Goal: Information Seeking & Learning: Learn about a topic

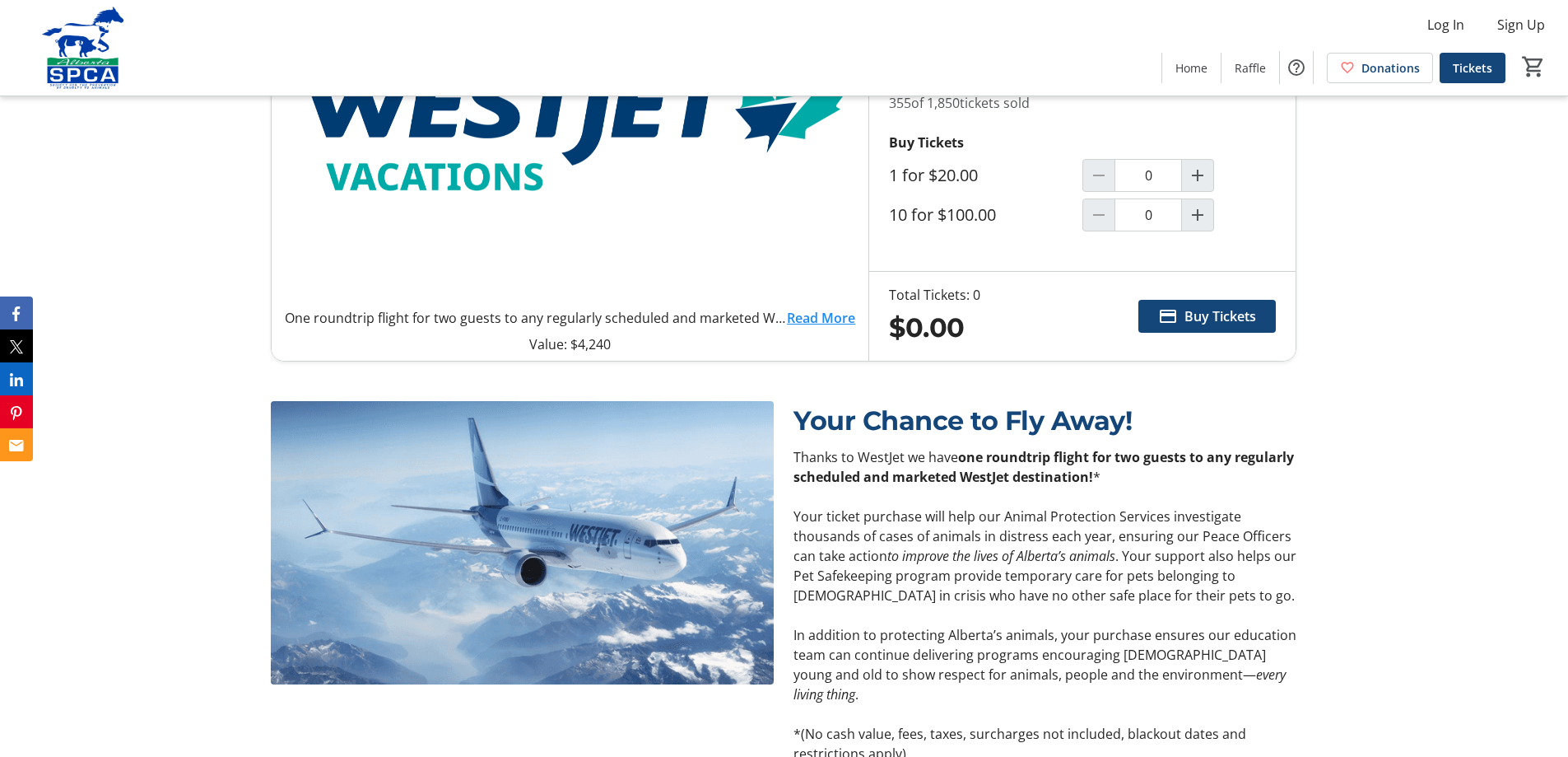
scroll to position [823, 0]
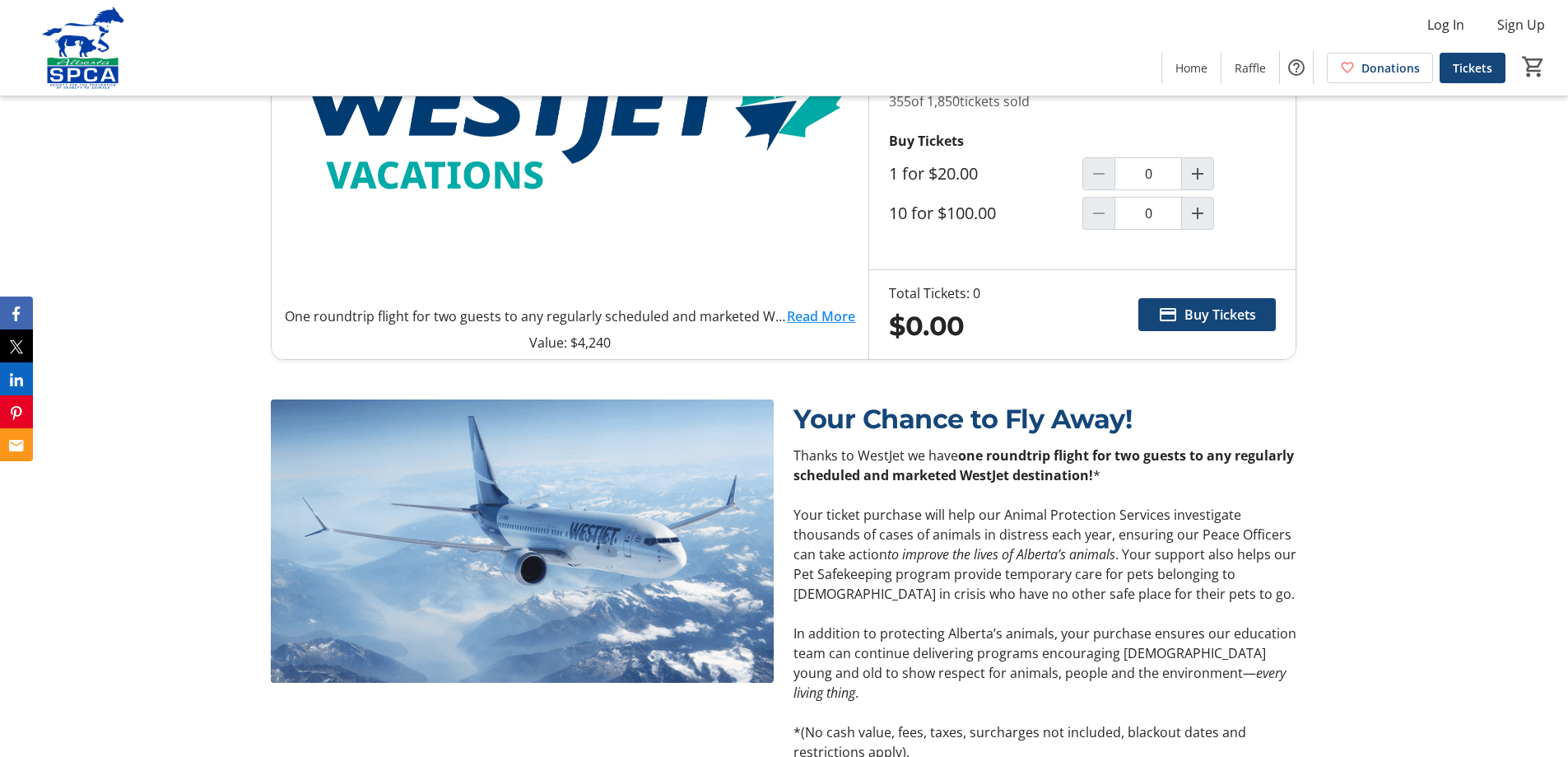
click at [815, 315] on link "Read More" at bounding box center [821, 316] width 68 height 20
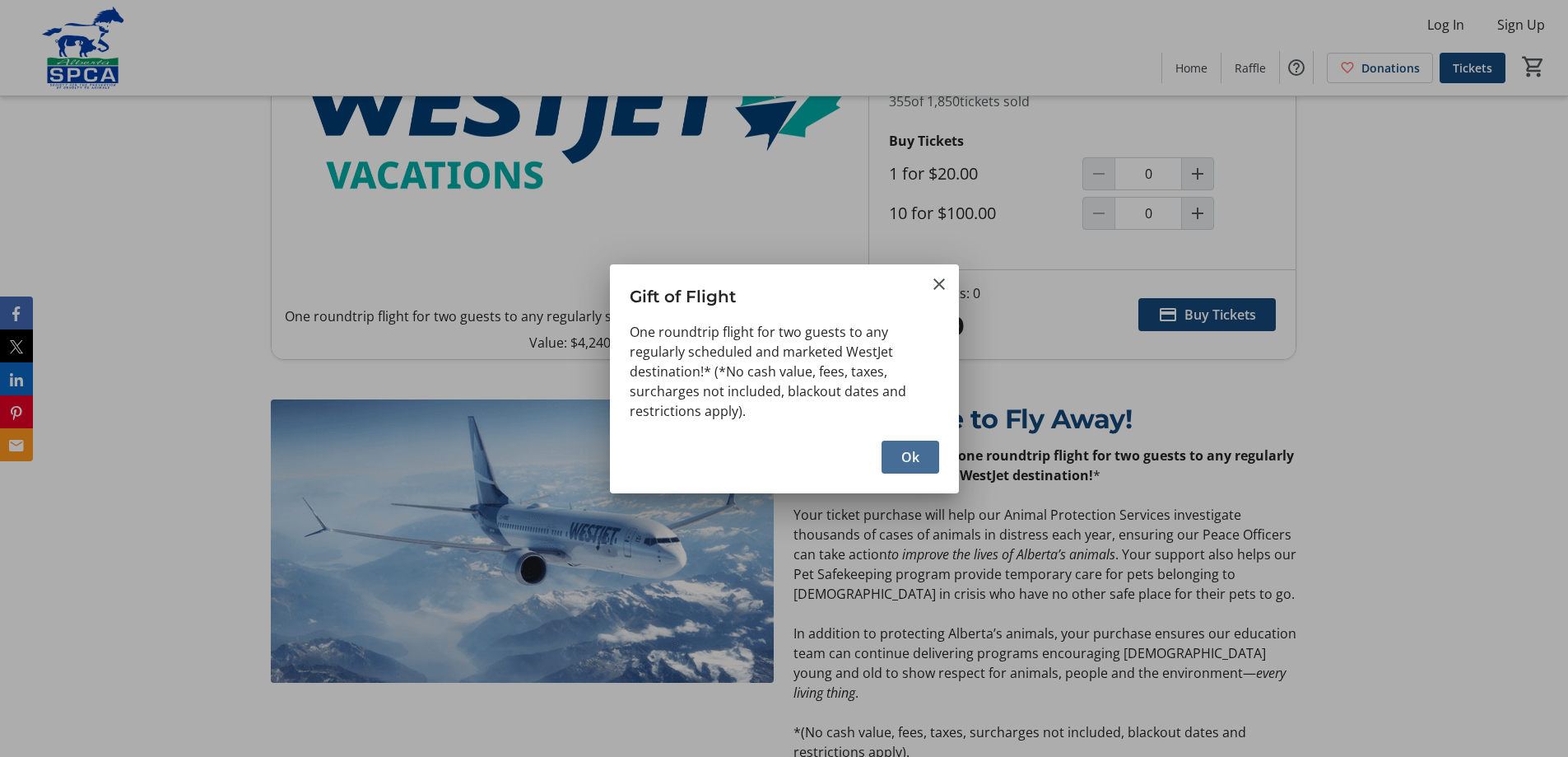
click at [815, 454] on span "Ok" at bounding box center [910, 457] width 19 height 20
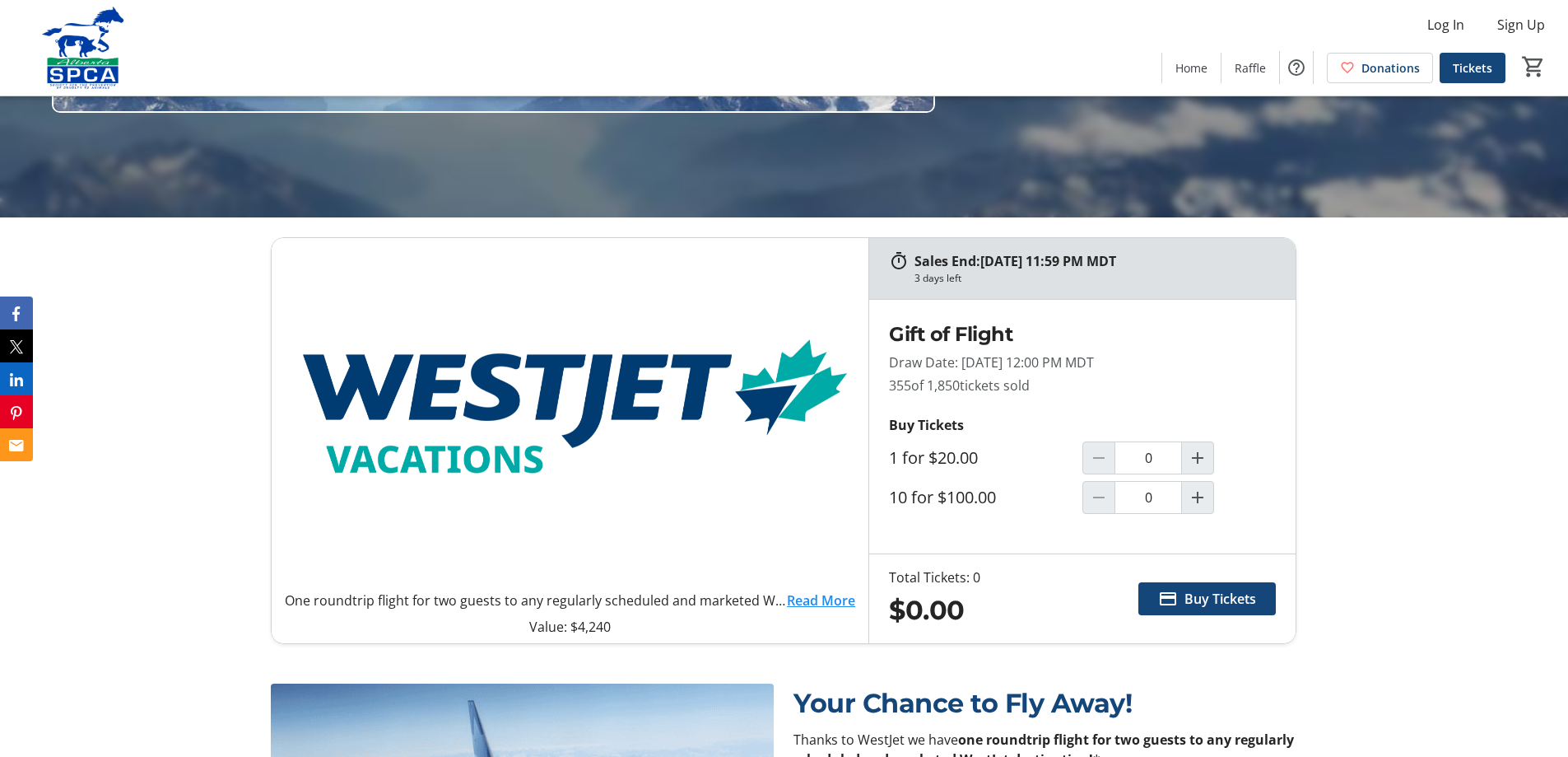
scroll to position [741, 0]
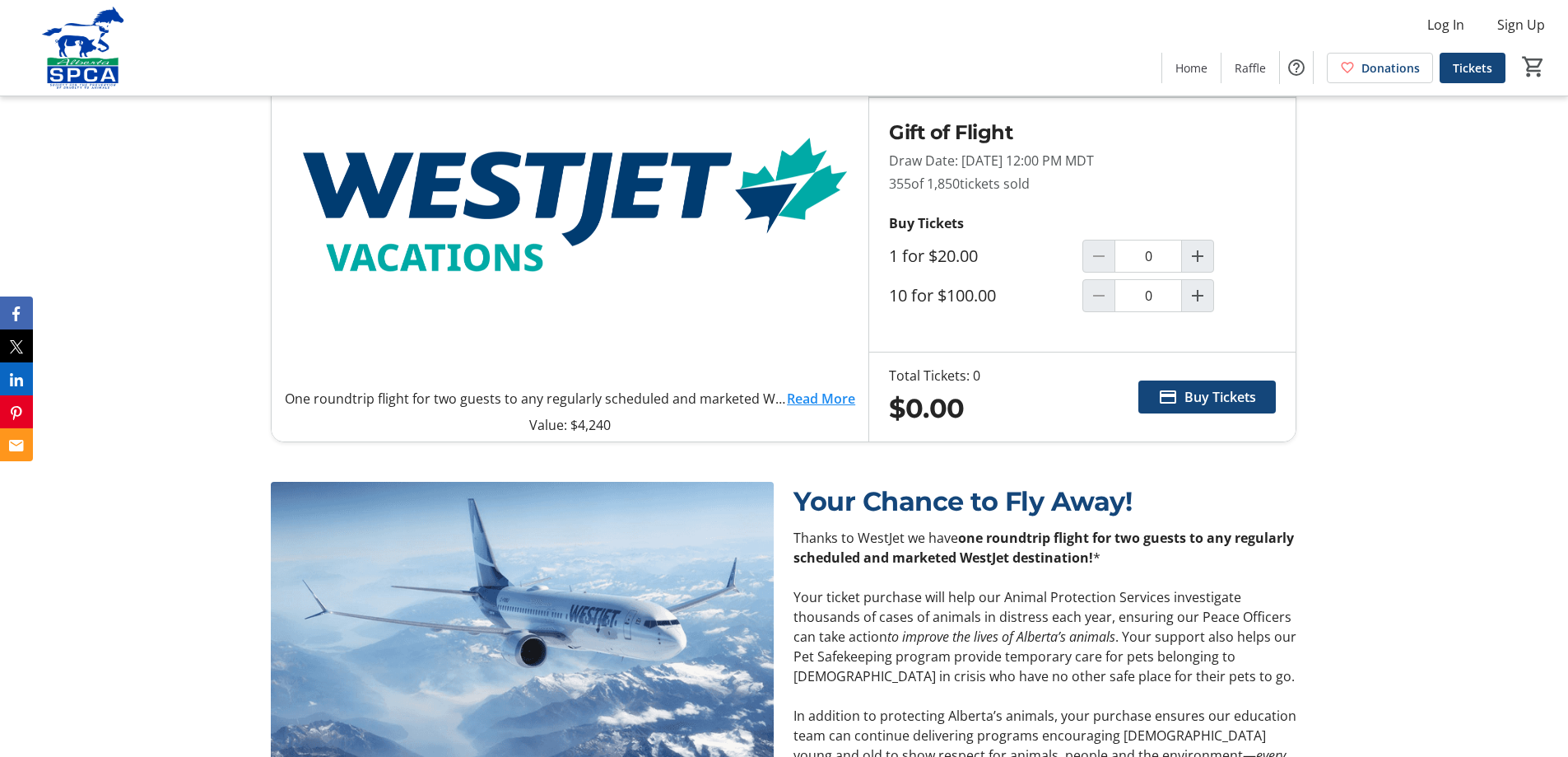
click at [811, 397] on link "Read More" at bounding box center [821, 399] width 68 height 20
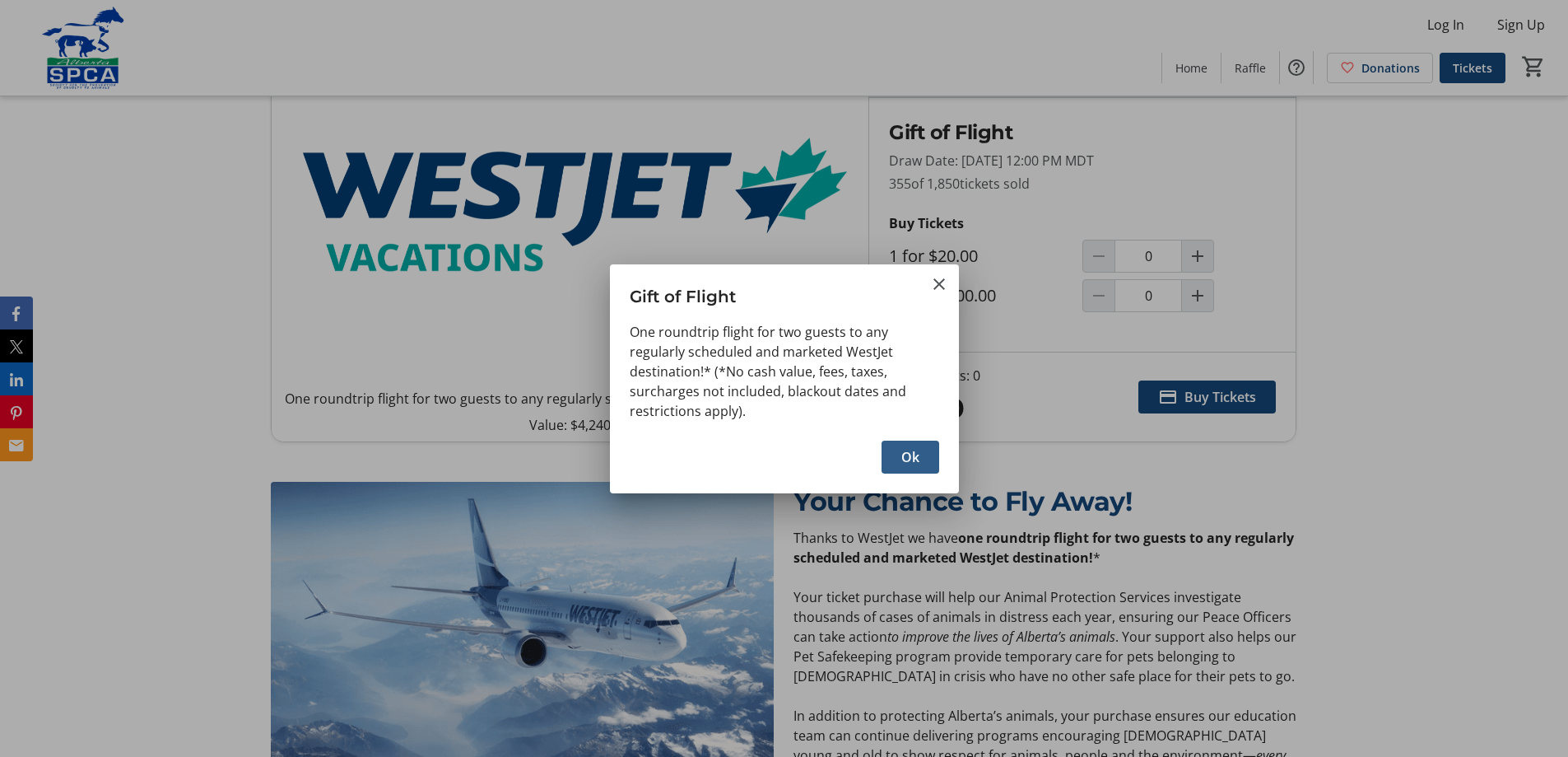
click at [815, 454] on span "Ok" at bounding box center [910, 457] width 19 height 20
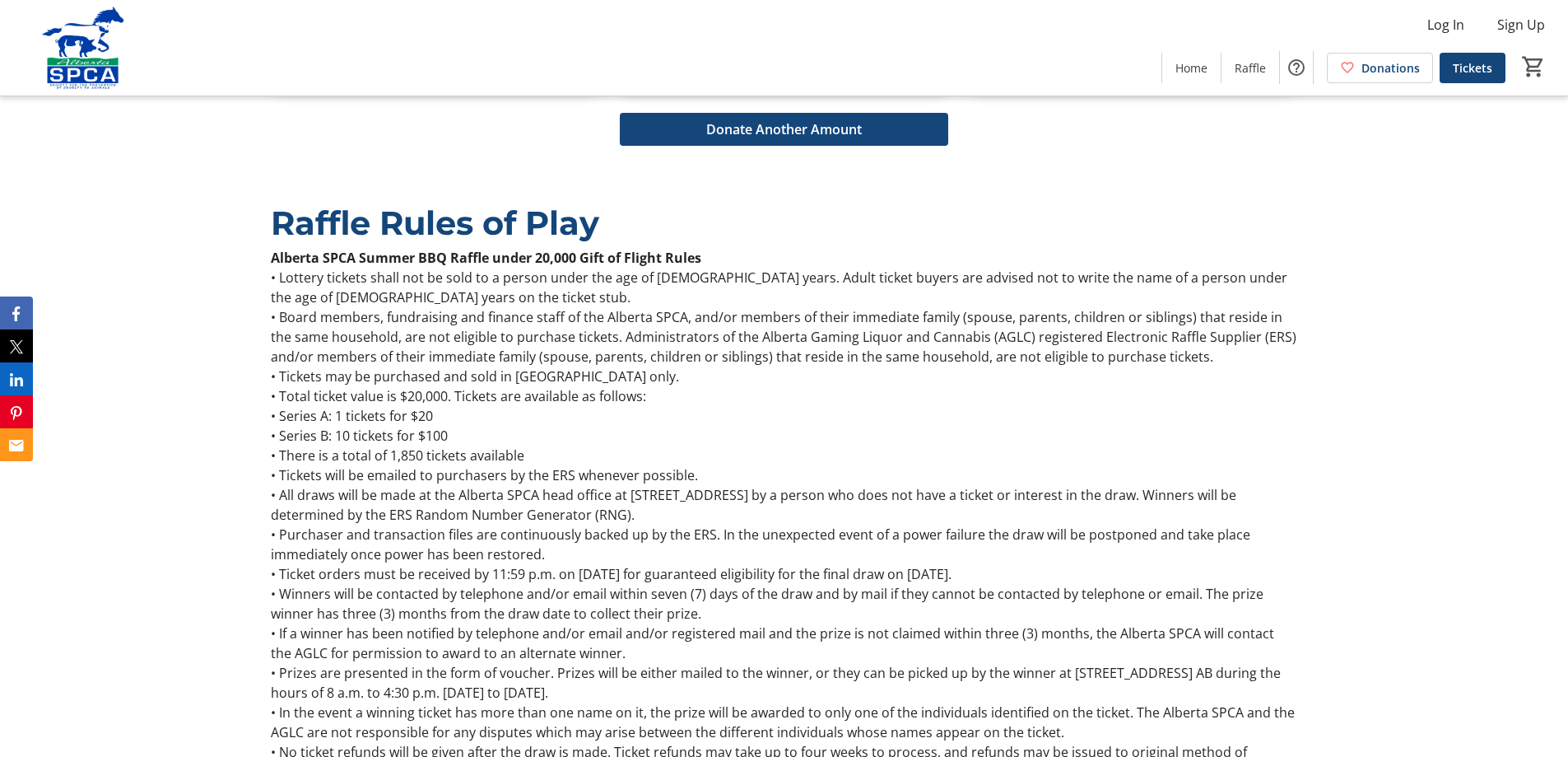
scroll to position [1976, 0]
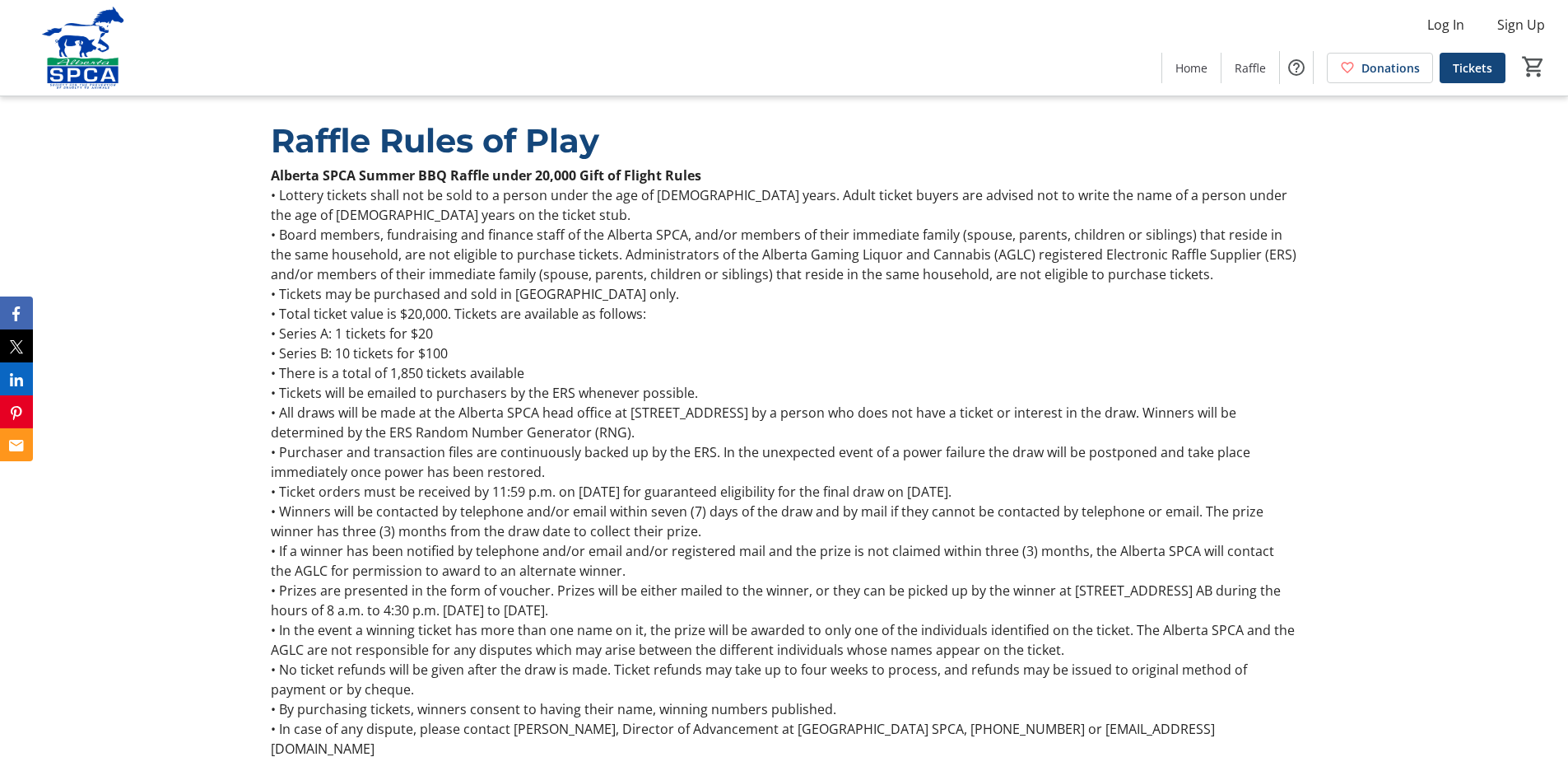
click at [331, 245] on p "• Board members, fundraising and finance staff of the Alberta SPCA, and/or memb…" at bounding box center [783, 254] width 1025 height 60
click at [333, 245] on p "• Board members, fundraising and finance staff of the Alberta SPCA, and/or memb…" at bounding box center [783, 254] width 1025 height 60
click at [815, 249] on p "• Board members, fundraising and finance staff of the Alberta SPCA, and/or memb…" at bounding box center [783, 254] width 1025 height 60
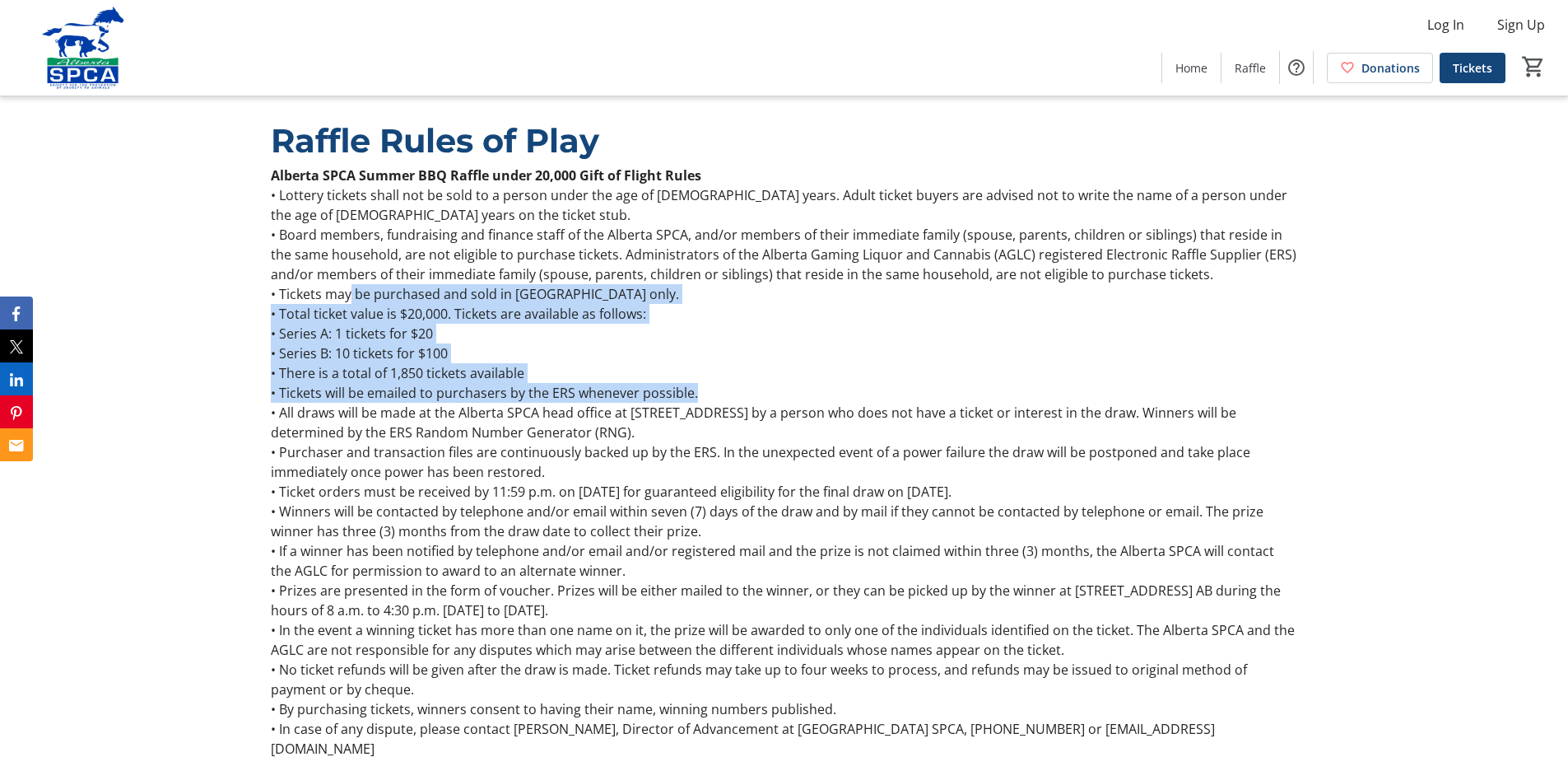
drag, startPoint x: 349, startPoint y: 277, endPoint x: 709, endPoint y: 370, distance: 371.8
click at [709, 370] on div "Alberta SPCA Summer BBQ Raffle under 20,000 Gift of Flight Rules • Lottery tick…" at bounding box center [783, 461] width 1025 height 593
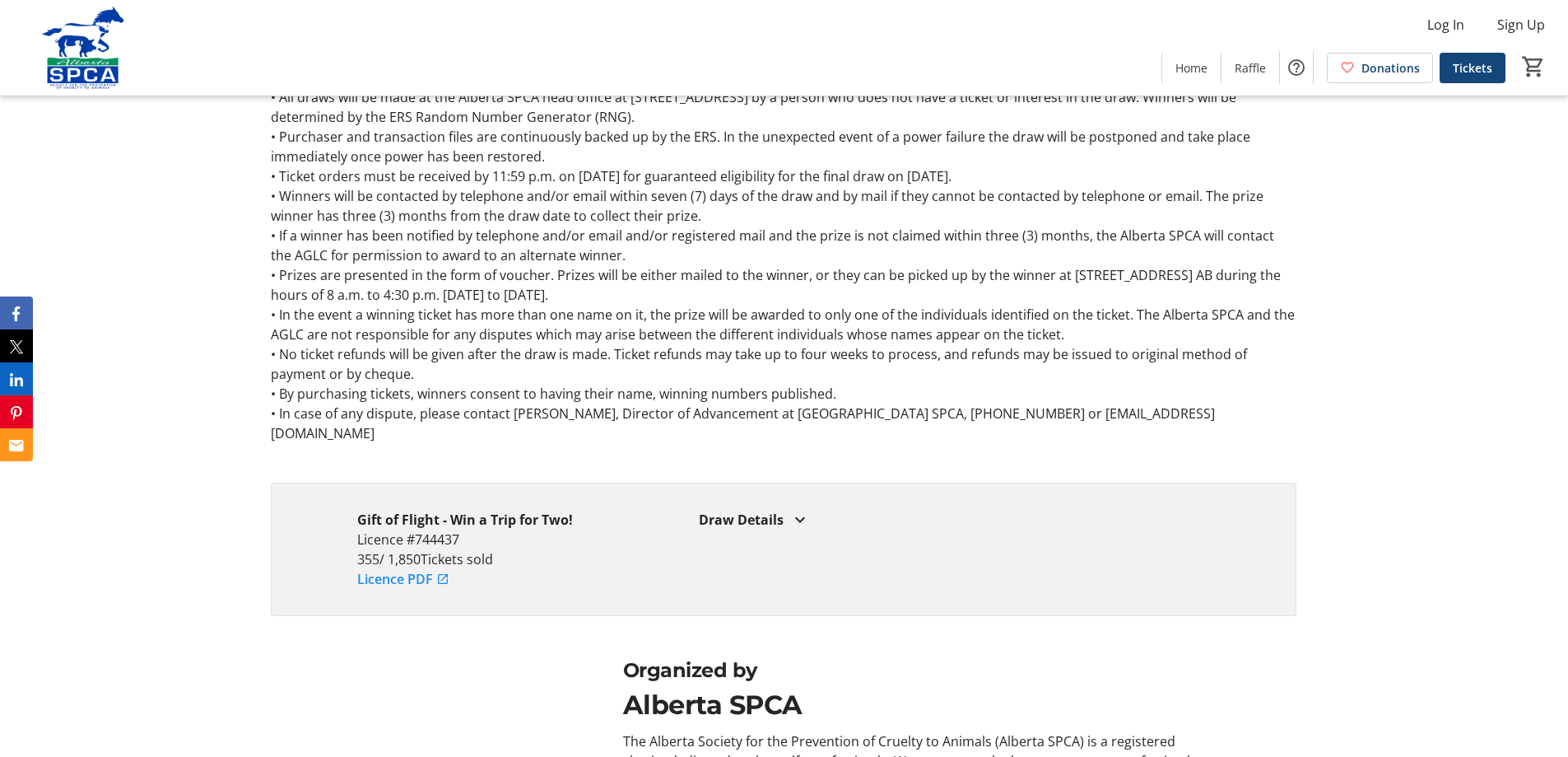
scroll to position [2388, 0]
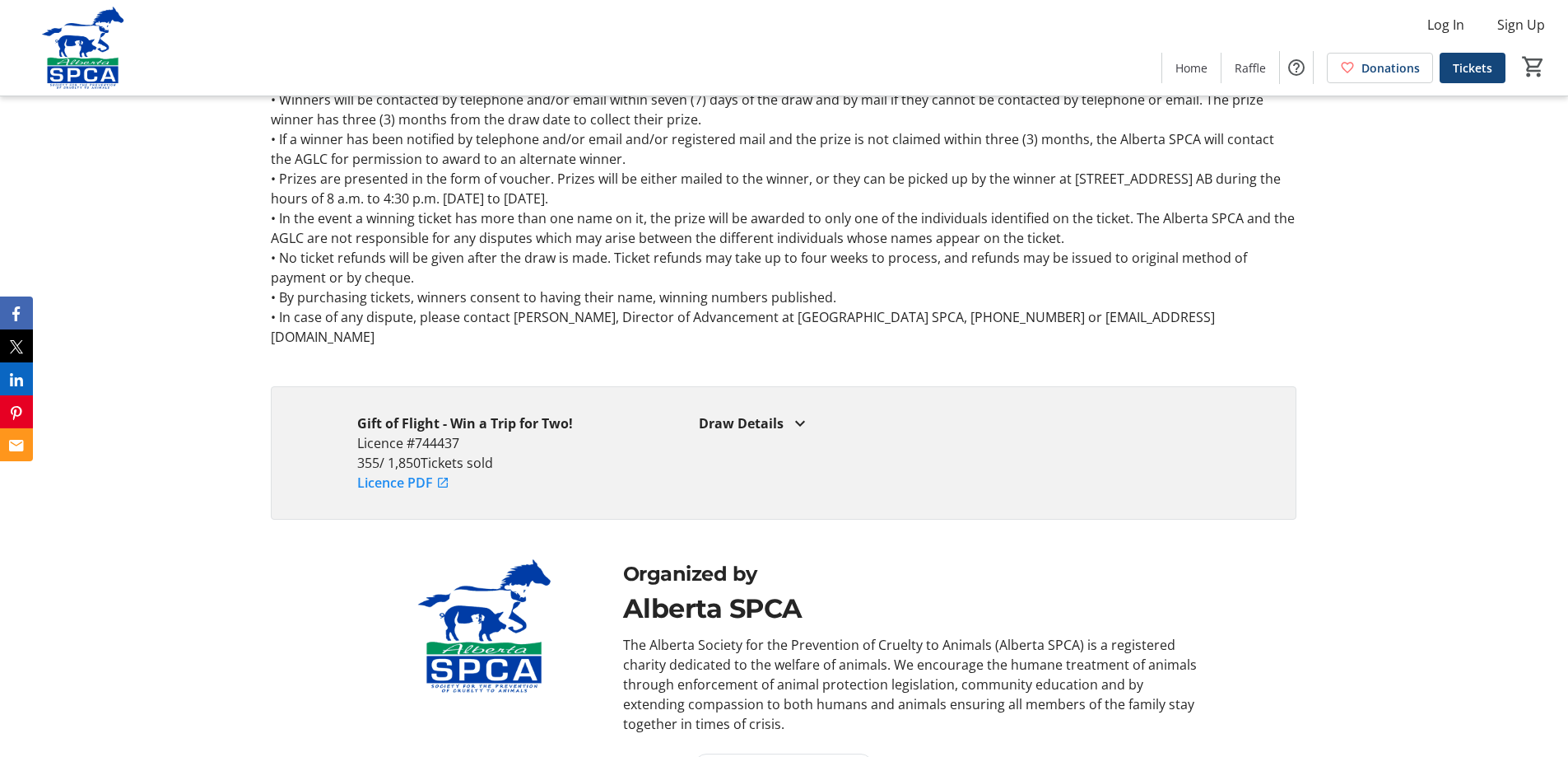
click at [777, 413] on div "Draw Details" at bounding box center [955, 423] width 512 height 20
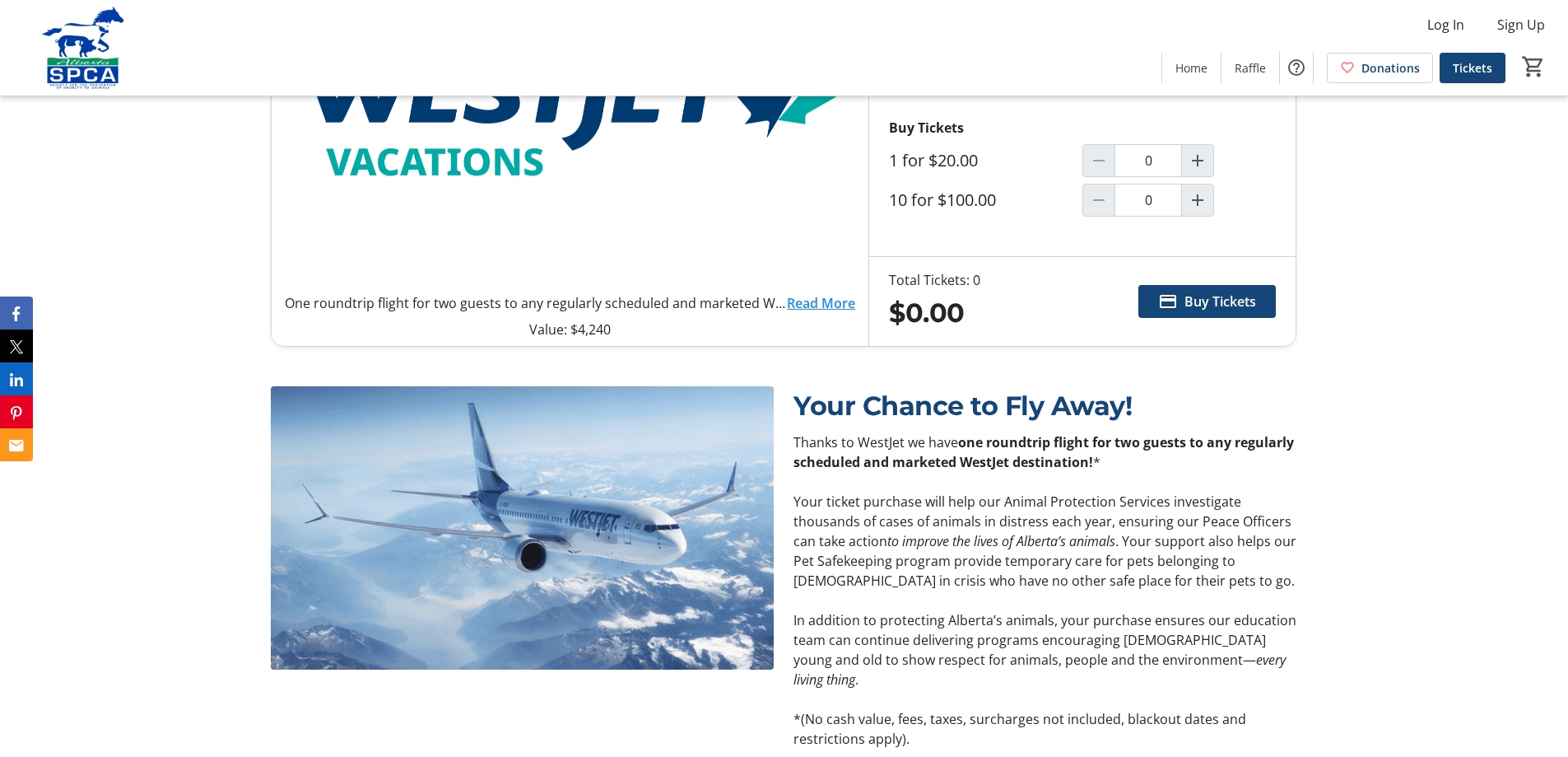
scroll to position [866, 0]
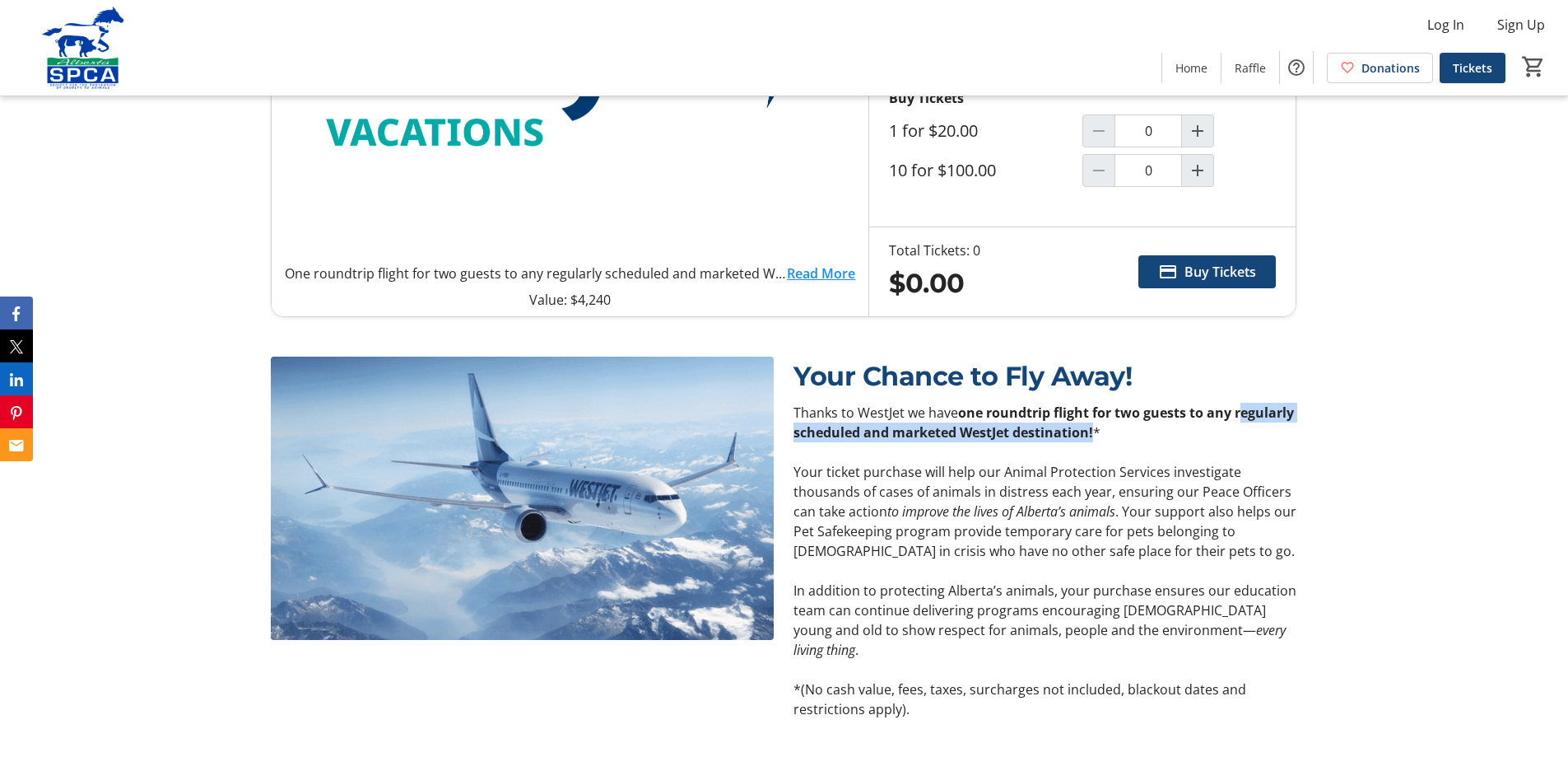
drag, startPoint x: 1238, startPoint y: 411, endPoint x: 1091, endPoint y: 433, distance: 148.6
click at [815, 433] on strong "one roundtrip flight for two guests to any regularly scheduled and marketed Wes…" at bounding box center [1044, 422] width 501 height 38
copy strong "regularly scheduled and marketed WestJet destination"
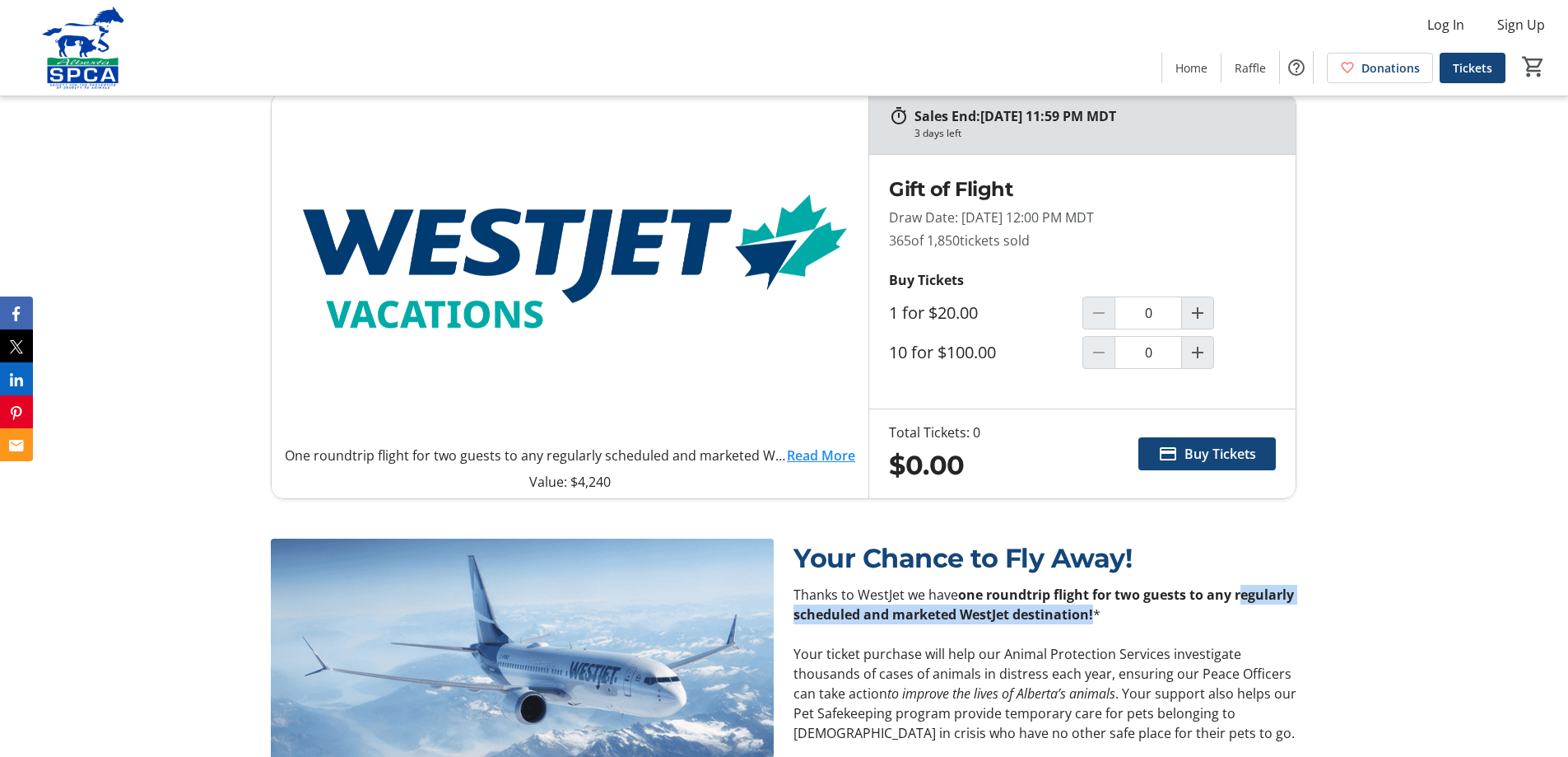
scroll to position [576, 0]
